Goal: Information Seeking & Learning: Find specific fact

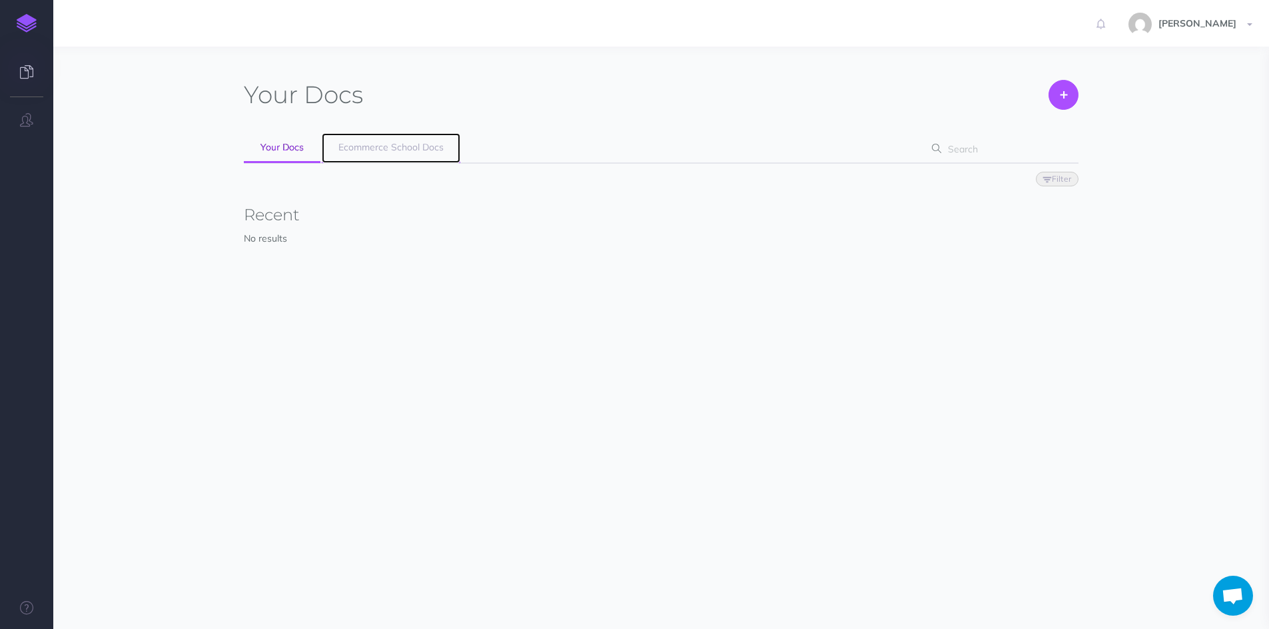
click at [386, 139] on link "Ecommerce School Docs" at bounding box center [391, 148] width 139 height 30
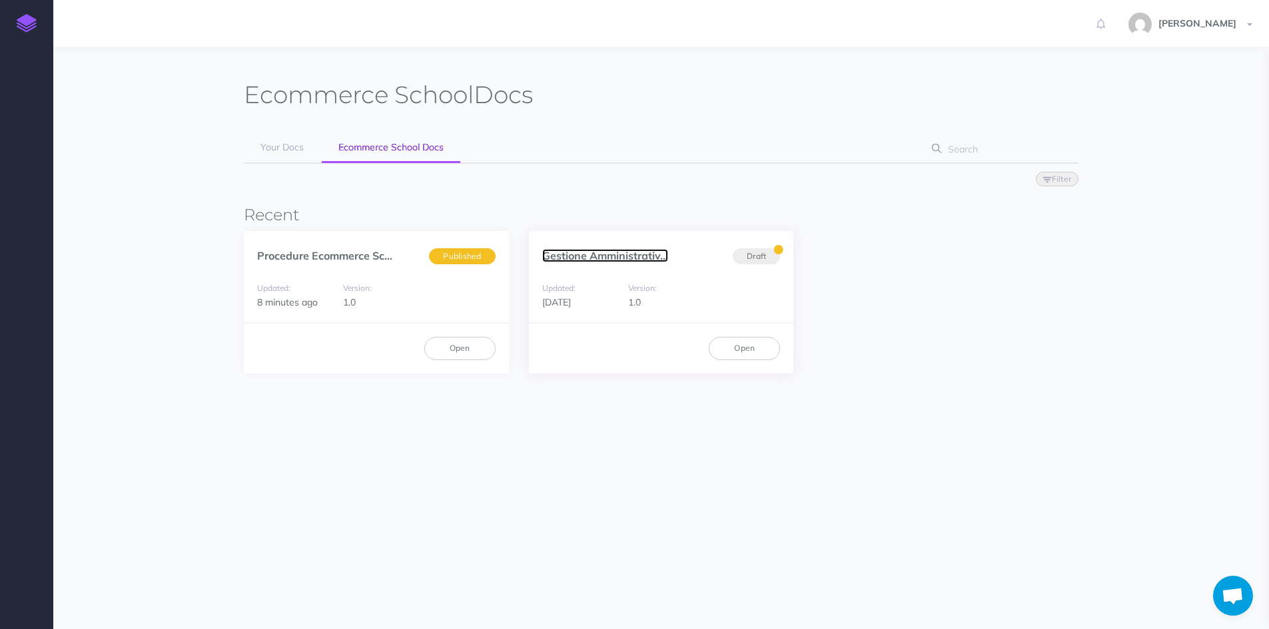
click at [613, 256] on link "Gestione Amministrativ..." at bounding box center [605, 255] width 126 height 13
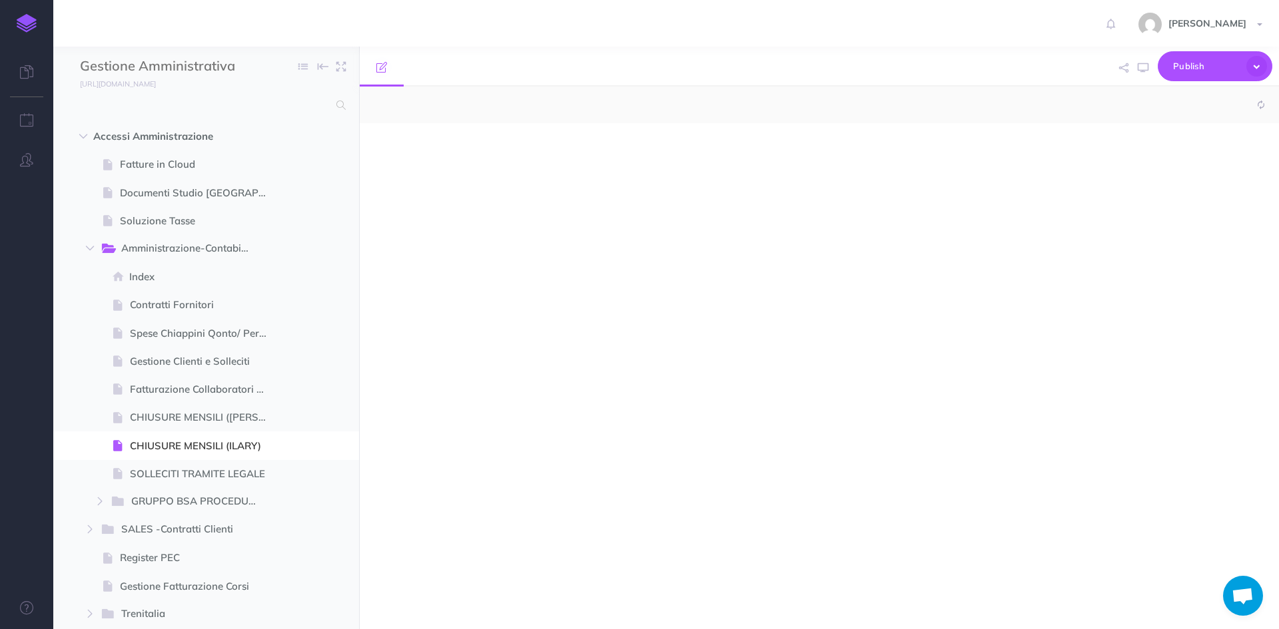
select select "null"
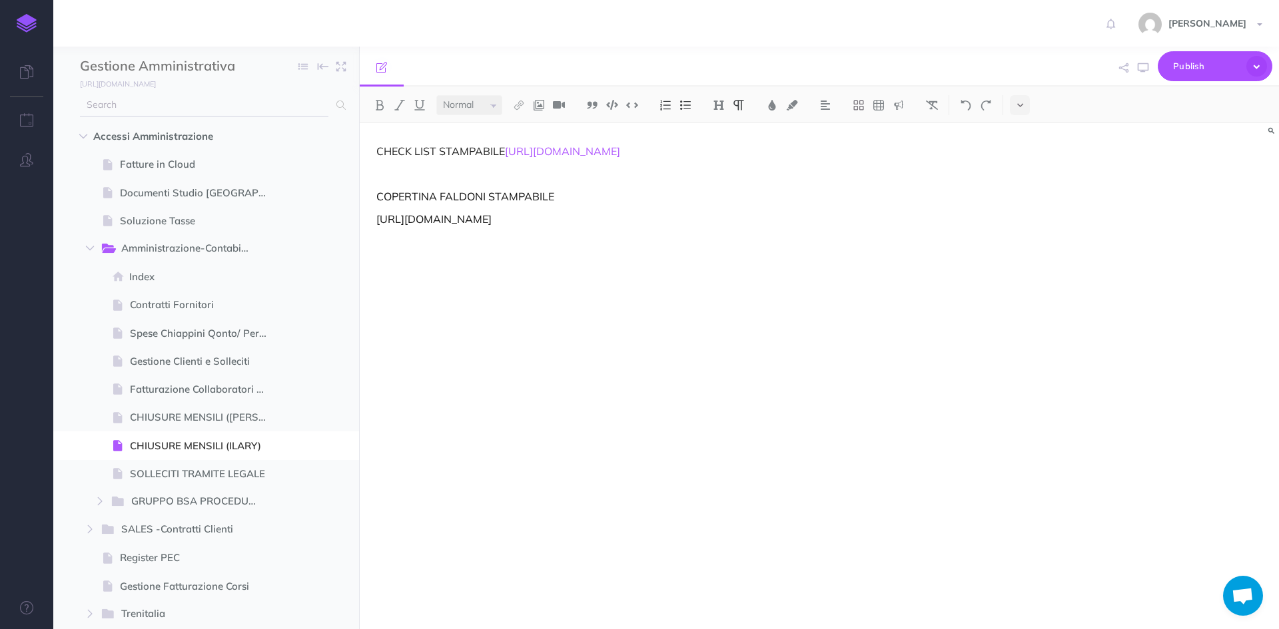
click at [122, 112] on input "text" at bounding box center [204, 105] width 248 height 24
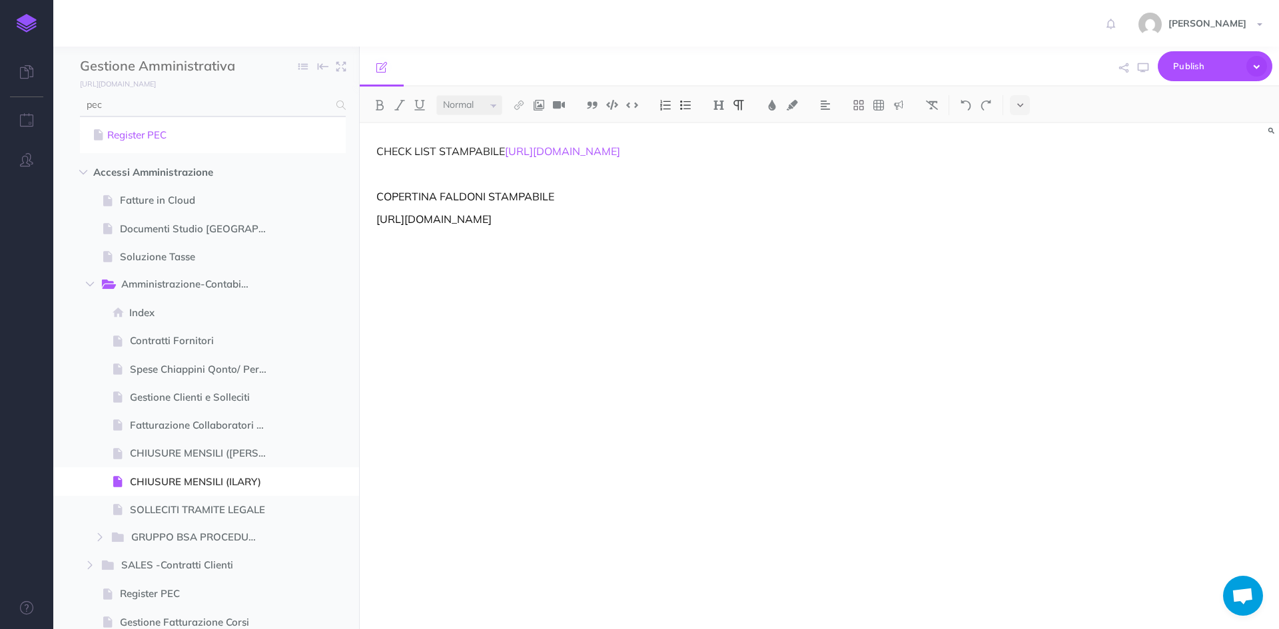
type input "pec"
click at [129, 138] on link "Register PEC" at bounding box center [213, 135] width 246 height 16
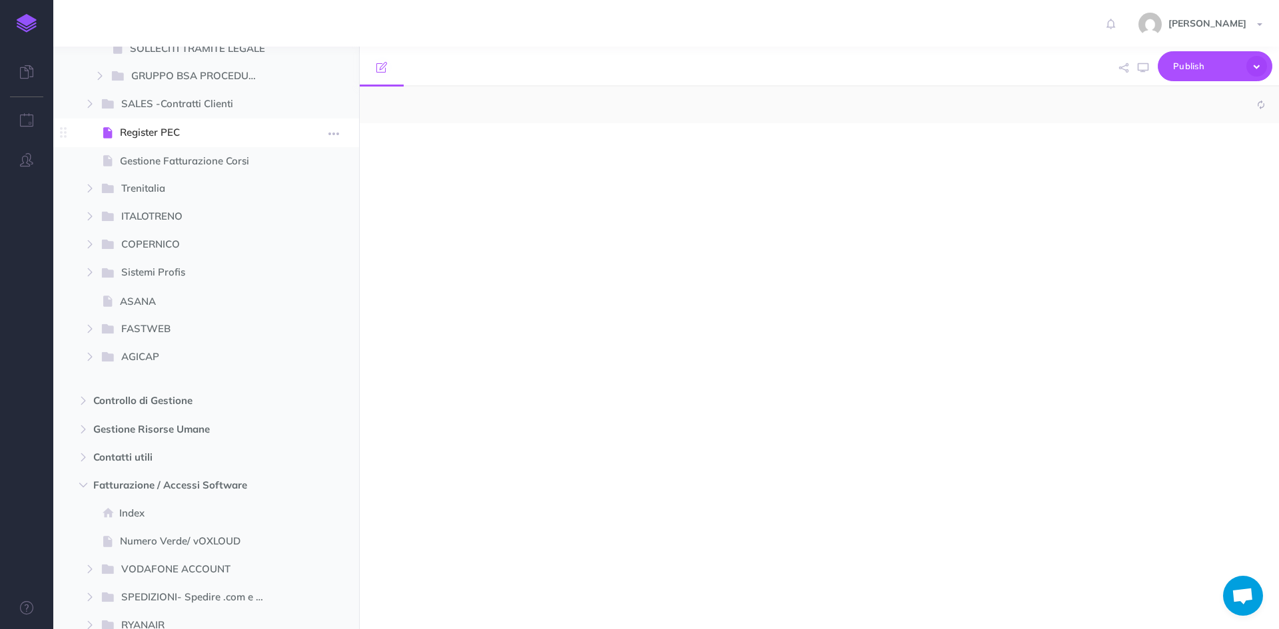
scroll to position [438, 0]
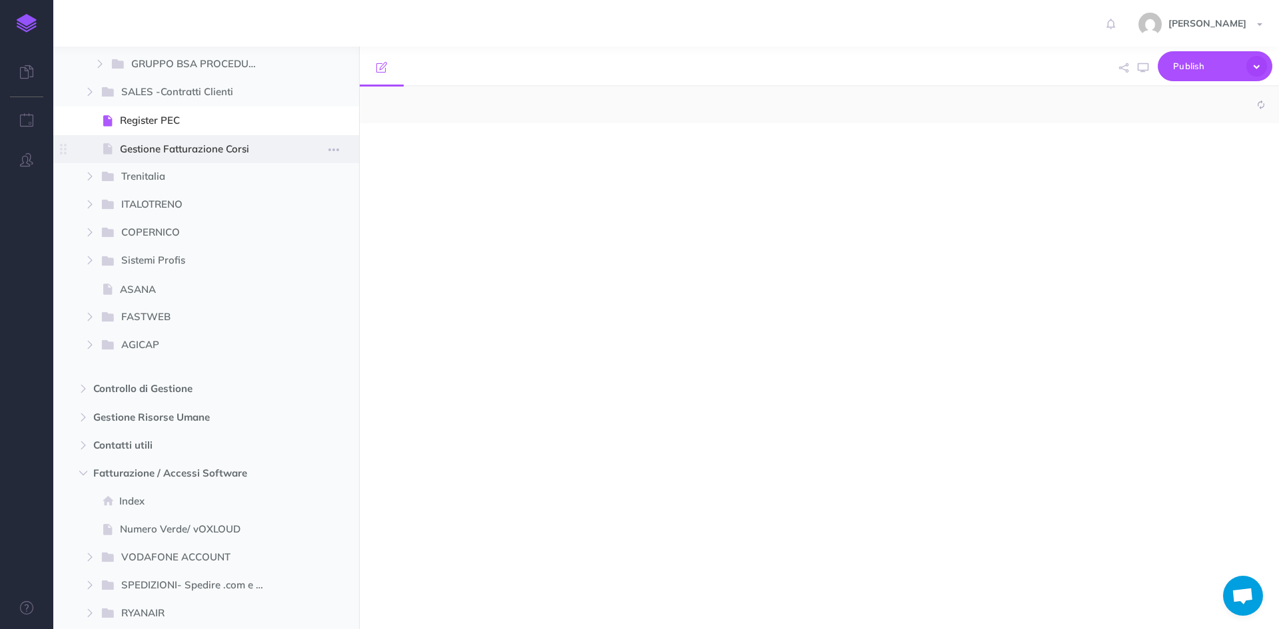
select select "null"
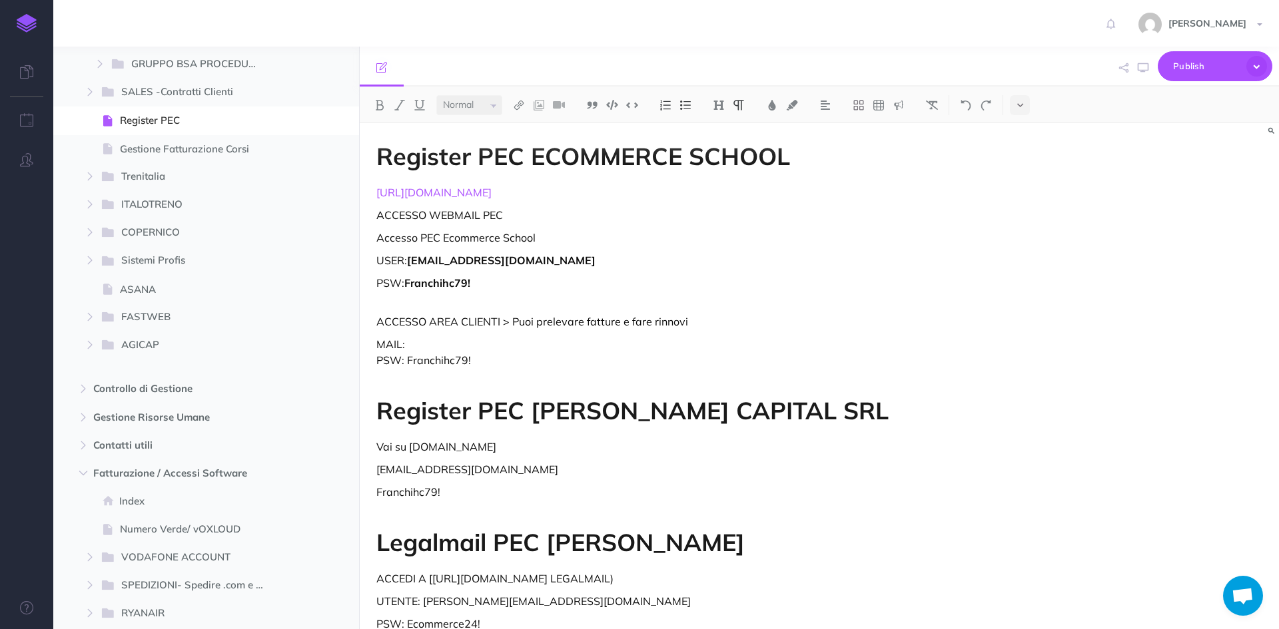
drag, startPoint x: 505, startPoint y: 196, endPoint x: 376, endPoint y: 196, distance: 129.2
click at [376, 196] on div "Register PEC ECOMMERCE SCHOOL [URL][DOMAIN_NAME] ACCESSO WEBMAIL PEC Accesso PE…" at bounding box center [681, 413] width 643 height 581
copy link "[URL][DOMAIN_NAME]"
drag, startPoint x: 564, startPoint y: 262, endPoint x: 410, endPoint y: 262, distance: 154.5
click at [410, 262] on p "USER: [EMAIL_ADDRESS][DOMAIN_NAME]" at bounding box center [681, 260] width 610 height 16
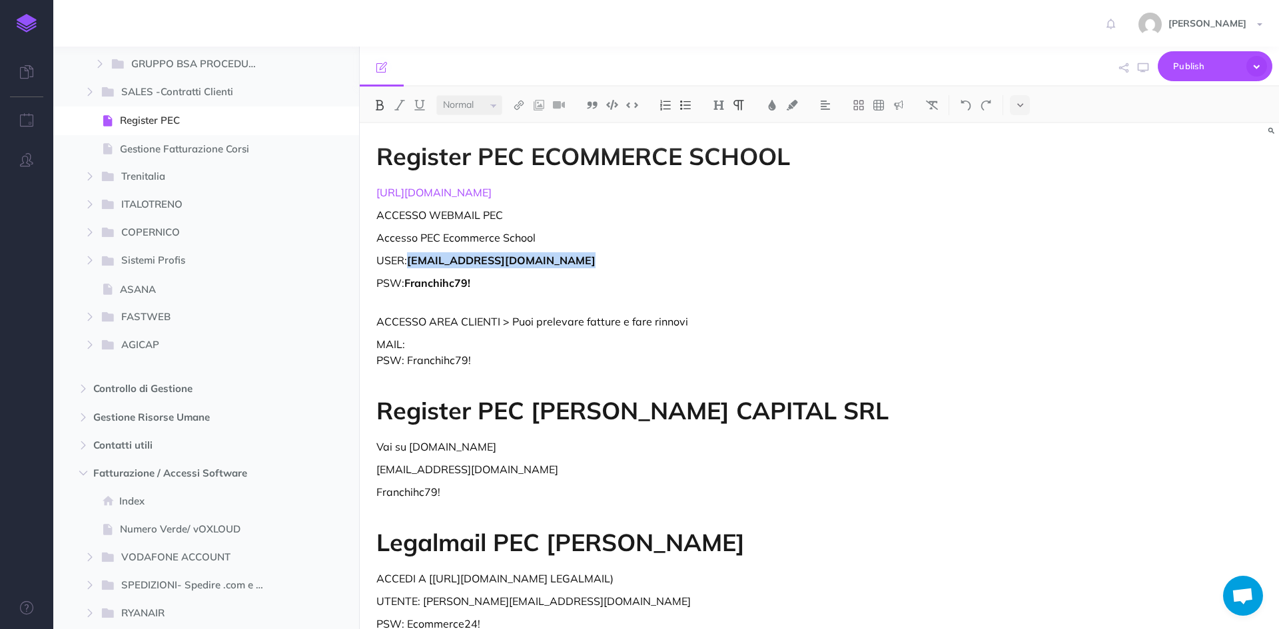
copy strong "[EMAIL_ADDRESS][DOMAIN_NAME]"
click at [470, 285] on strong "Franchihc79!" at bounding box center [437, 282] width 66 height 13
drag, startPoint x: 463, startPoint y: 283, endPoint x: 404, endPoint y: 285, distance: 59.3
click at [404, 285] on p "PSW: Franchihc79!" at bounding box center [681, 291] width 610 height 32
click at [492, 281] on p "PSW: Franchihc79!" at bounding box center [681, 291] width 610 height 32
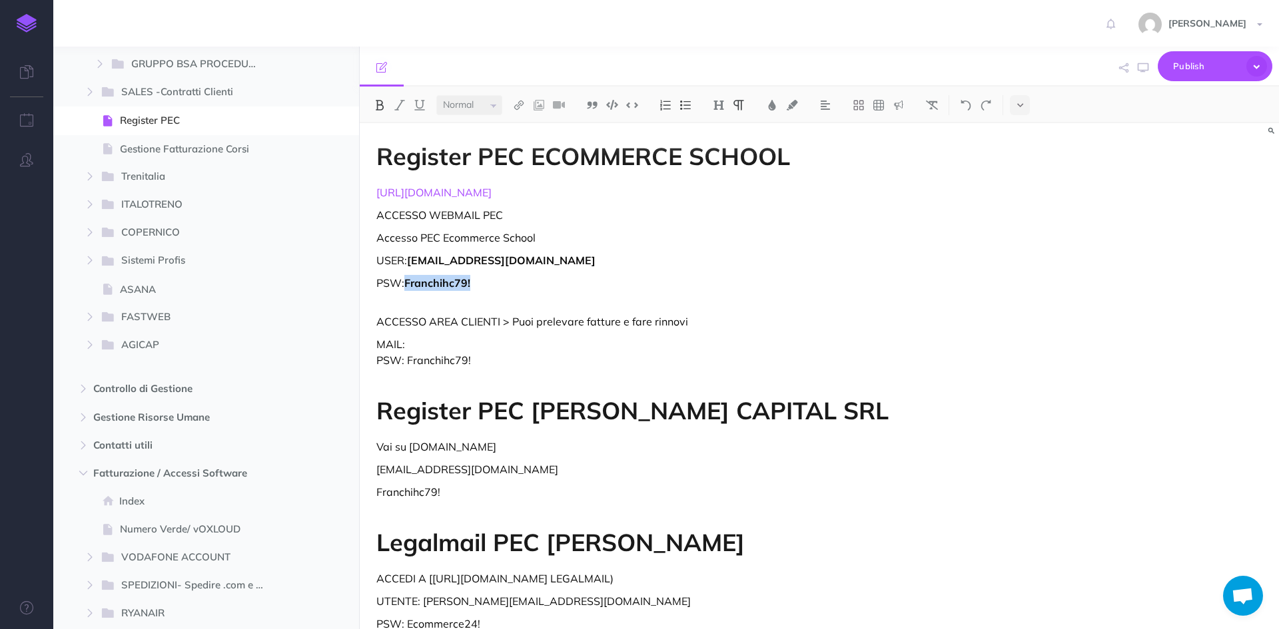
drag, startPoint x: 438, startPoint y: 282, endPoint x: 406, endPoint y: 285, distance: 32.7
click at [406, 285] on p "PSW: Franchihc79!" at bounding box center [681, 291] width 610 height 32
copy strong "Franchihc79!"
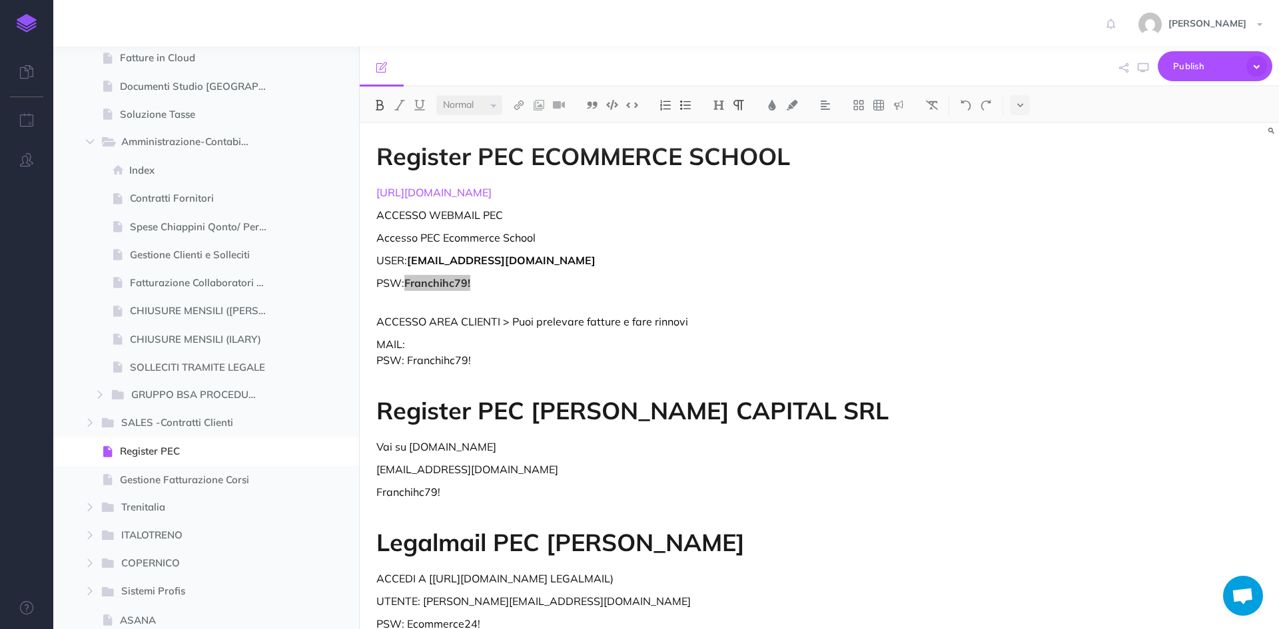
scroll to position [38, 0]
